Goal: Task Accomplishment & Management: Use online tool/utility

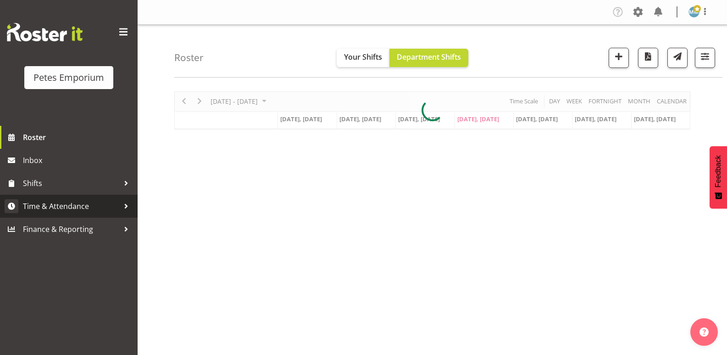
click at [78, 207] on span "Time & Attendance" at bounding box center [71, 206] width 96 height 14
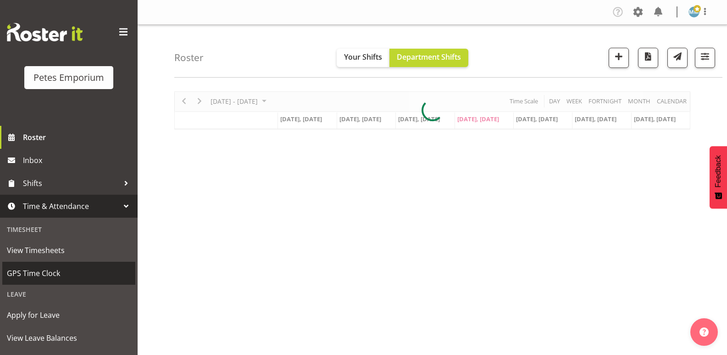
click at [58, 268] on span "GPS Time Clock" at bounding box center [69, 273] width 124 height 14
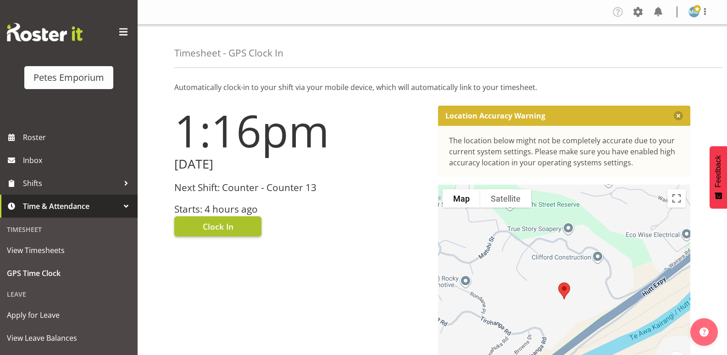
click at [218, 224] on span "Clock In" at bounding box center [218, 226] width 31 height 12
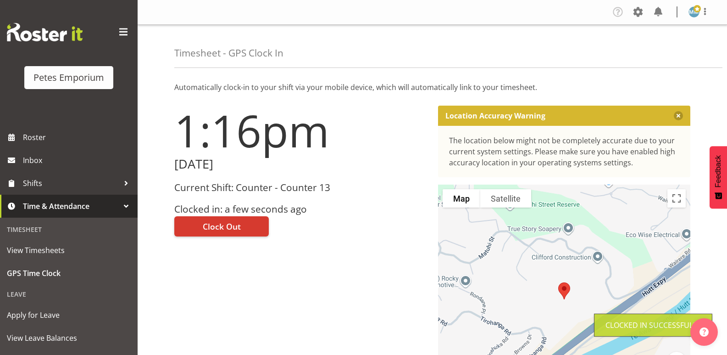
click at [693, 11] on img at bounding box center [694, 11] width 11 height 11
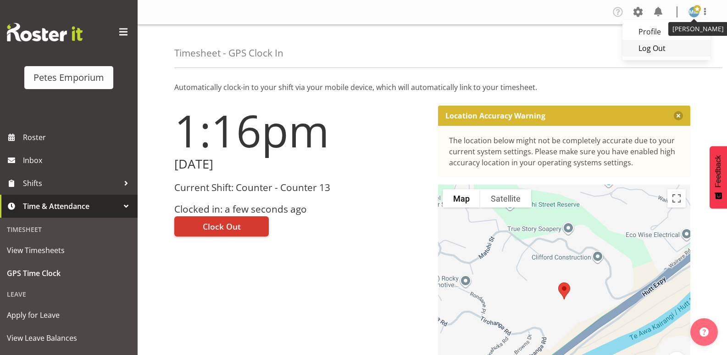
click at [651, 46] on link "Log Out" at bounding box center [667, 48] width 88 height 17
